Goal: Navigation & Orientation: Find specific page/section

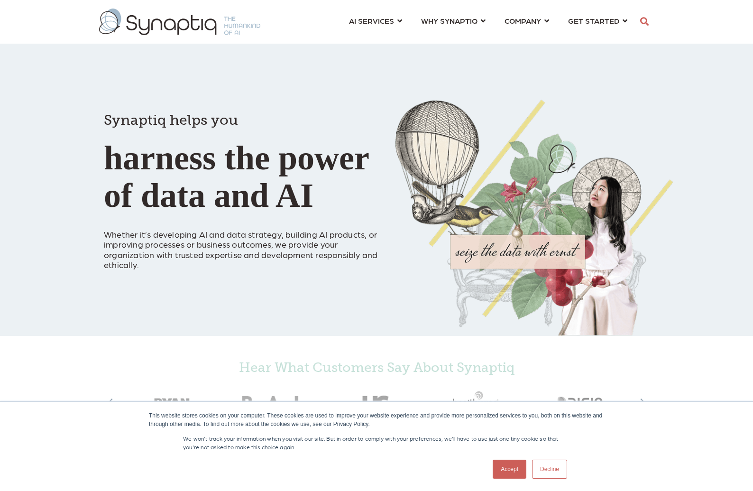
click at [511, 469] on link "Accept" at bounding box center [509, 468] width 34 height 19
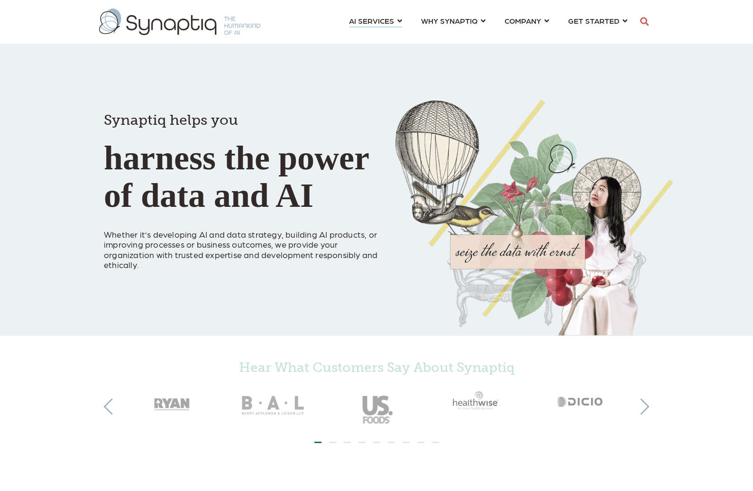
click at [399, 27] on li "AI SERVICES ⇲ By Industry Construction & Real Estate Healthcare Legal Governmen…" at bounding box center [375, 21] width 53 height 18
click at [400, 25] on link "AI SERVICES ⇲ By Industry Construction & Real Estate Healthcare Legal Governmen…" at bounding box center [375, 21] width 53 height 18
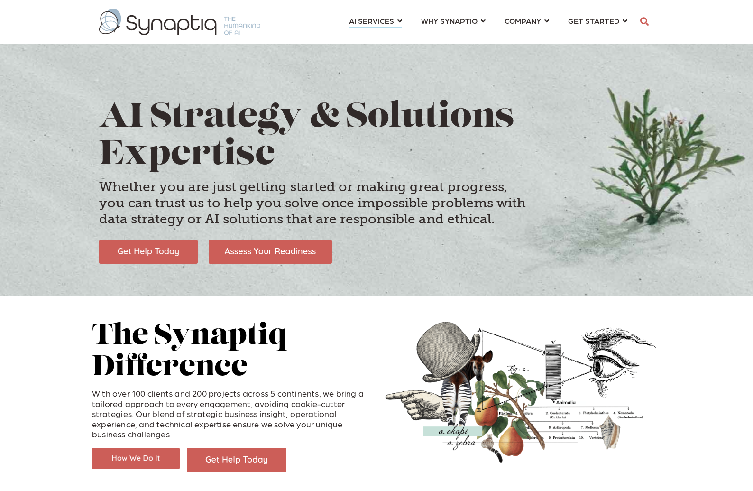
scroll to position [0, 4]
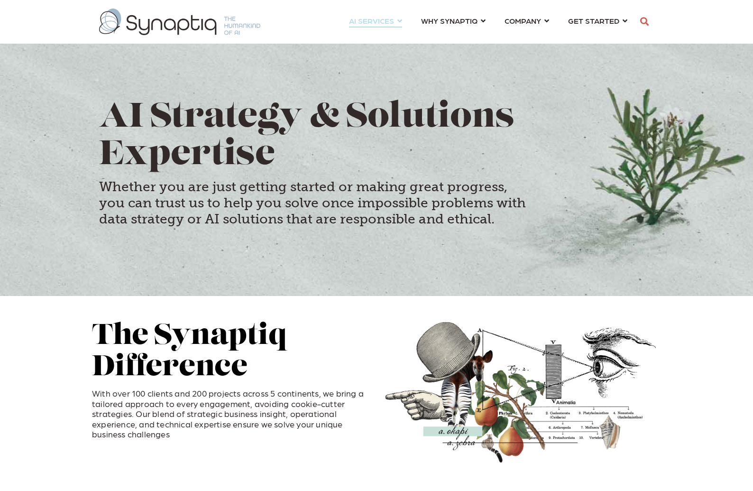
click at [399, 20] on link "AI SERVICES ⇲ By Industry Construction & Real Estate Healthcare Legal Governmen…" at bounding box center [375, 21] width 53 height 18
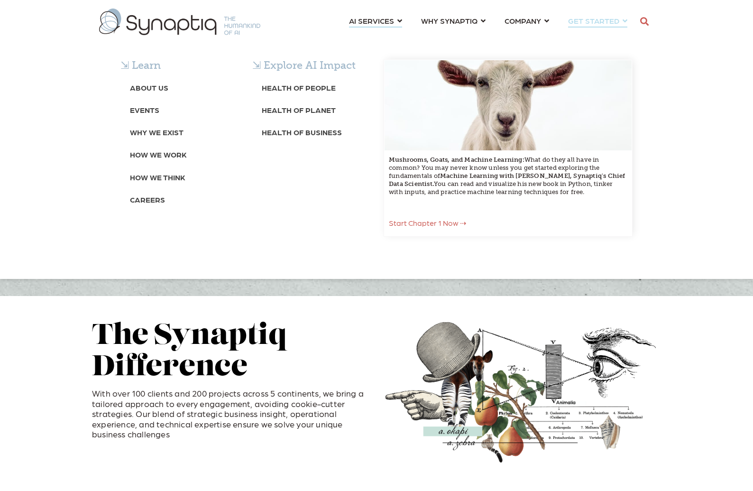
scroll to position [0, 4]
click at [159, 88] on b "About Us" at bounding box center [149, 87] width 38 height 9
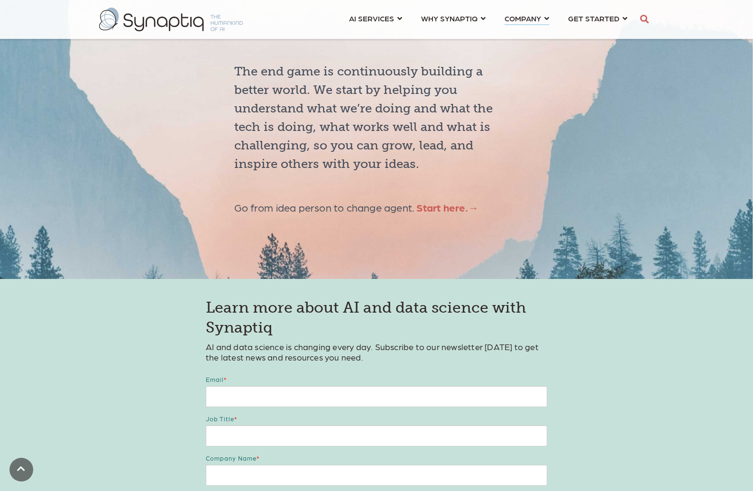
scroll to position [3337, 0]
